Goal: Task Accomplishment & Management: Manage account settings

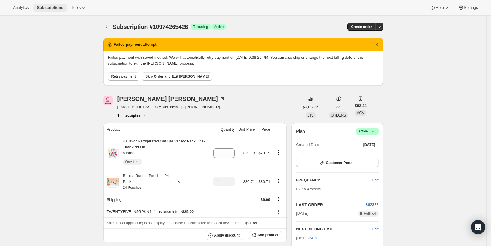
click at [53, 6] on span "Subscriptions" at bounding box center [50, 7] width 26 height 5
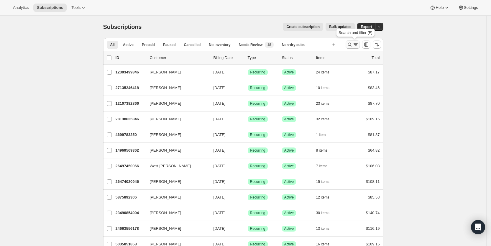
click at [352, 44] on icon "Search and filter results" at bounding box center [349, 45] width 6 height 6
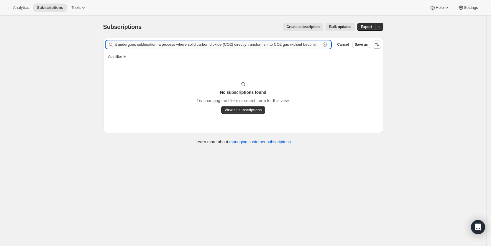
click at [286, 45] on input "it undergoes sublimation, a process where solid carbon dioxide (CO2) directly t…" at bounding box center [218, 44] width 206 height 8
paste input "[EMAIL_ADDRESS][DOMAIN_NAME]"
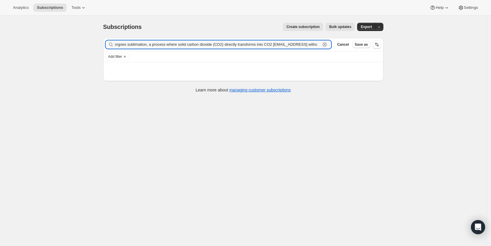
type input "it undergoes sublimation, a process where solid carbon dioxide (CO2) directly t…"
click at [327, 43] on icon "button" at bounding box center [324, 45] width 6 height 6
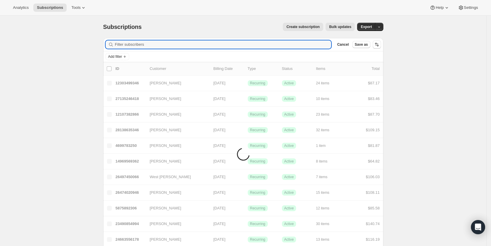
scroll to position [0, 0]
paste input "[EMAIL_ADDRESS][DOMAIN_NAME]"
type input "[EMAIL_ADDRESS][DOMAIN_NAME]"
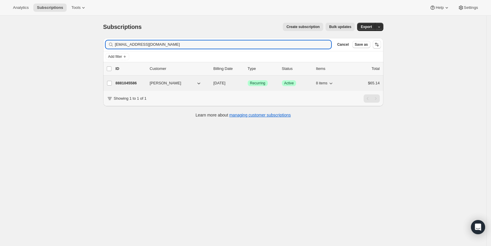
click at [225, 83] on span "[DATE]" at bounding box center [219, 83] width 12 height 4
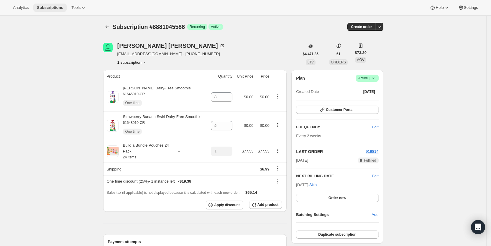
click at [47, 6] on span "Subscriptions" at bounding box center [50, 7] width 26 height 5
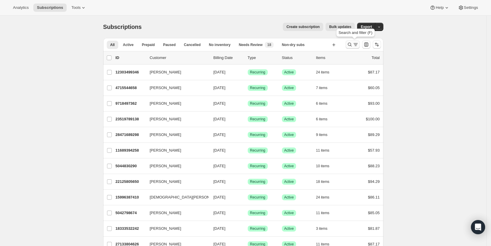
click at [355, 45] on icon "Search and filter results" at bounding box center [355, 45] width 6 height 6
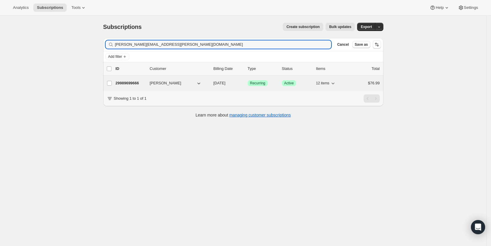
type input "[PERSON_NAME][EMAIL_ADDRESS][PERSON_NAME][DOMAIN_NAME]"
click at [225, 83] on span "[DATE]" at bounding box center [219, 83] width 12 height 4
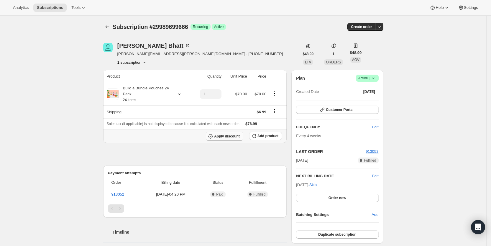
click at [234, 135] on span "Apply discount" at bounding box center [227, 136] width 26 height 5
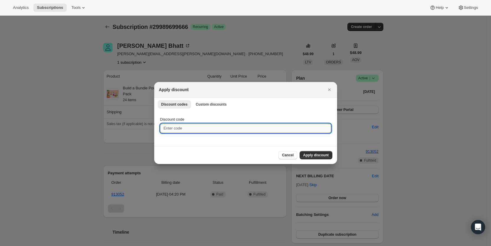
click at [181, 128] on input "Discount code" at bounding box center [245, 127] width 171 height 9
type input "cr_15"
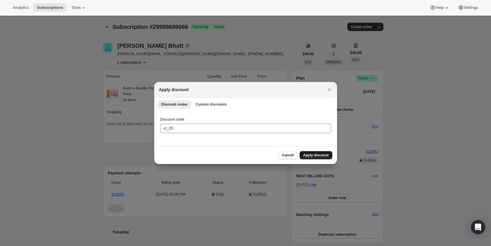
click at [320, 156] on span "Apply discount" at bounding box center [316, 155] width 26 height 5
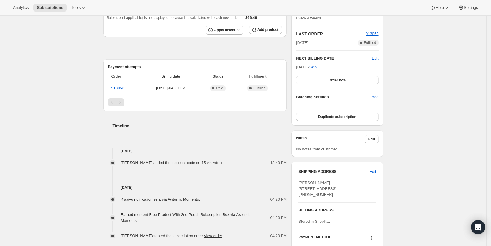
scroll to position [123, 0]
